Goal: Task Accomplishment & Management: Use online tool/utility

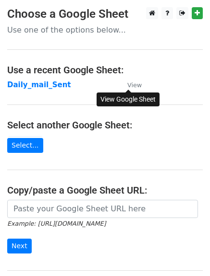
click at [137, 85] on small "View" at bounding box center [134, 85] width 14 height 7
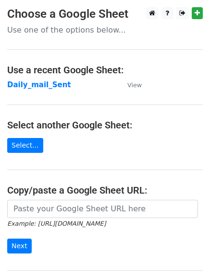
click at [56, 31] on p "Use one of the options below..." at bounding box center [104, 30] width 195 height 10
click at [22, 84] on strong "Daily_mail_Sent" at bounding box center [39, 85] width 64 height 9
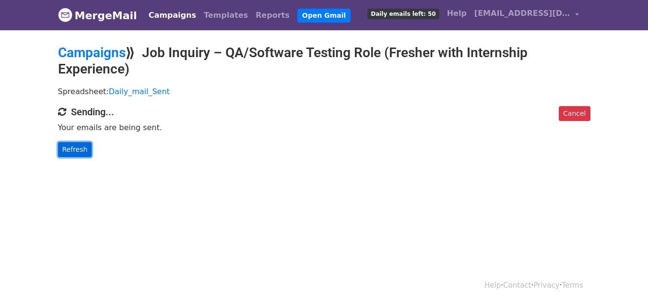
click at [73, 153] on link "Refresh" at bounding box center [75, 149] width 34 height 15
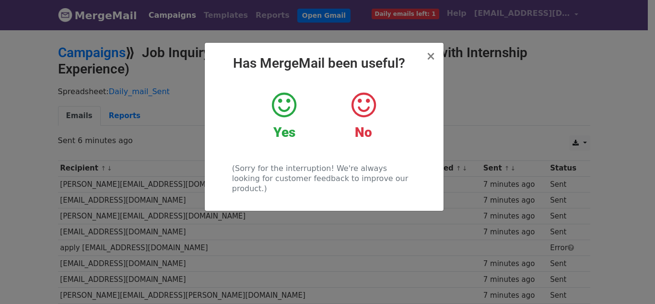
click at [294, 113] on icon at bounding box center [284, 105] width 24 height 29
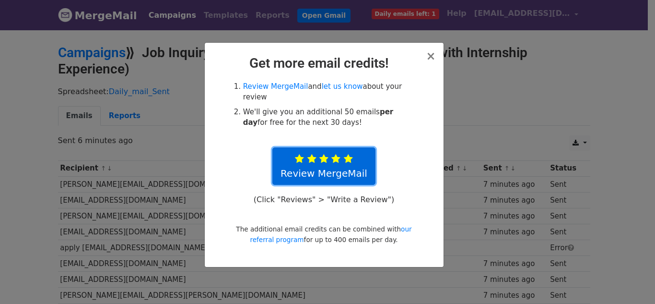
click at [349, 154] on icon at bounding box center [348, 159] width 9 height 10
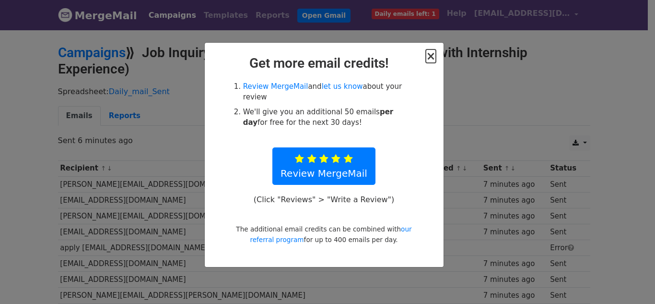
click at [435, 57] on span "×" at bounding box center [431, 55] width 10 height 13
